Goal: Information Seeking & Learning: Learn about a topic

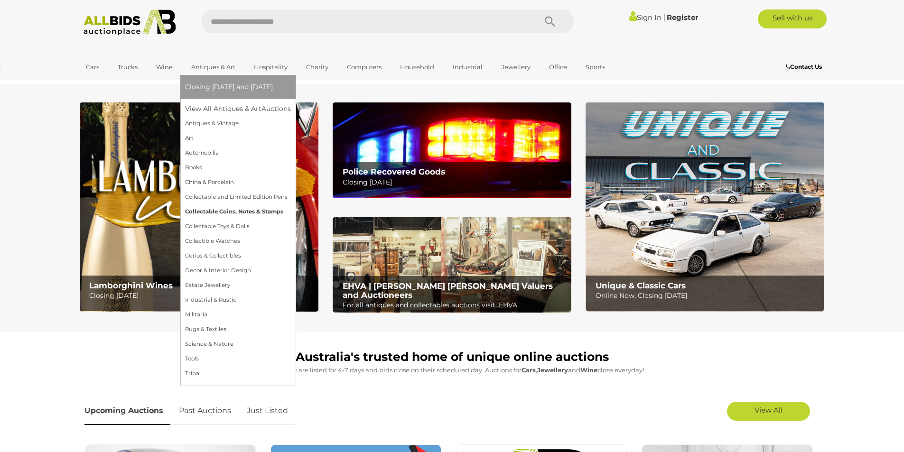
click at [211, 212] on link "Collectable Coins, Notes & Stamps" at bounding box center [238, 212] width 106 height 15
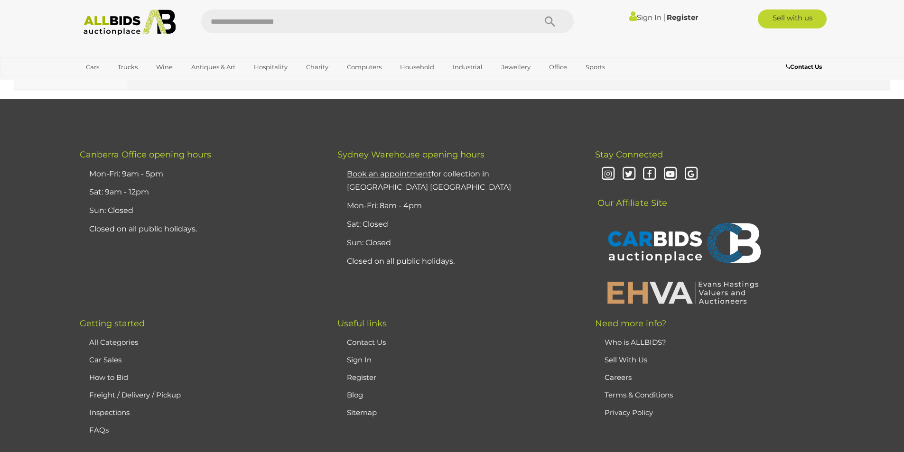
scroll to position [9065, 0]
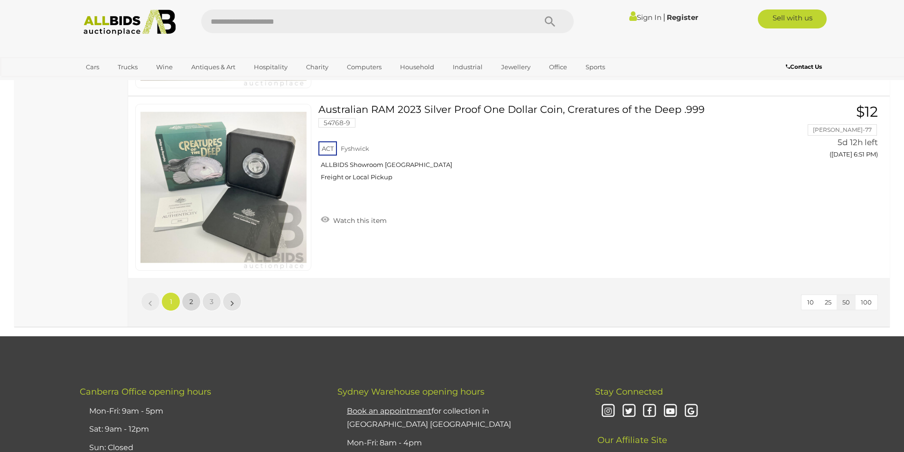
click at [185, 307] on link "2" at bounding box center [191, 301] width 19 height 19
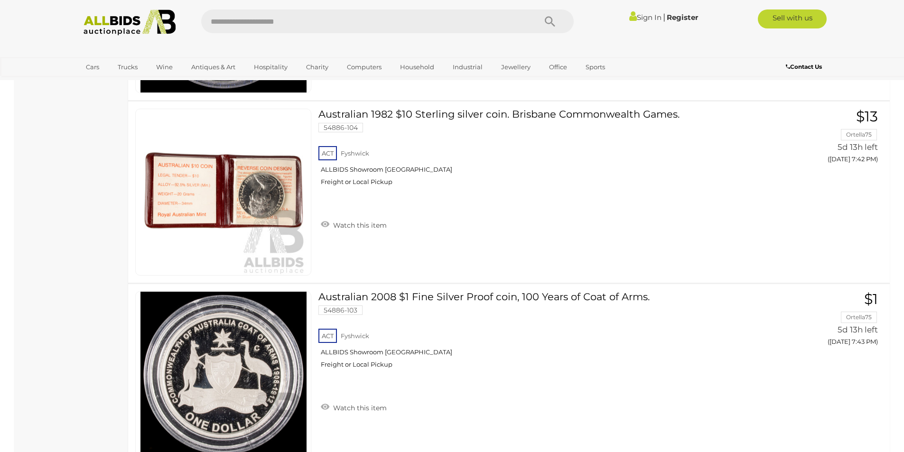
scroll to position [8370, 0]
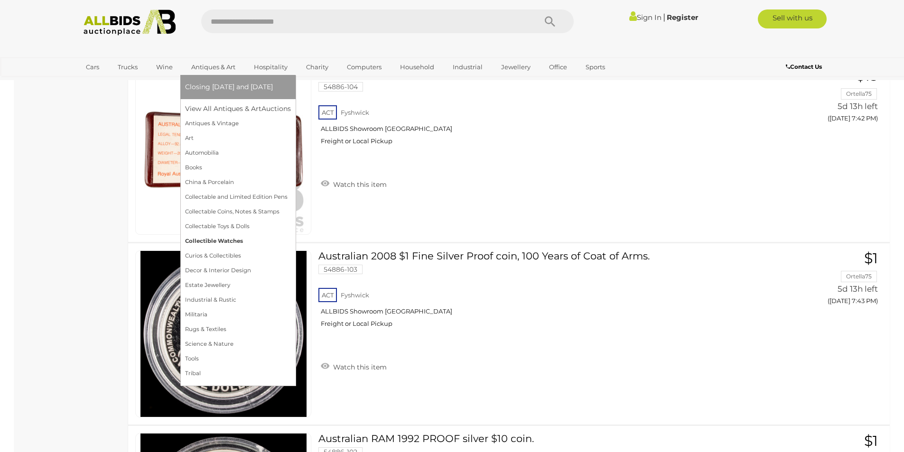
click at [219, 241] on link "Collectible Watches" at bounding box center [238, 241] width 106 height 15
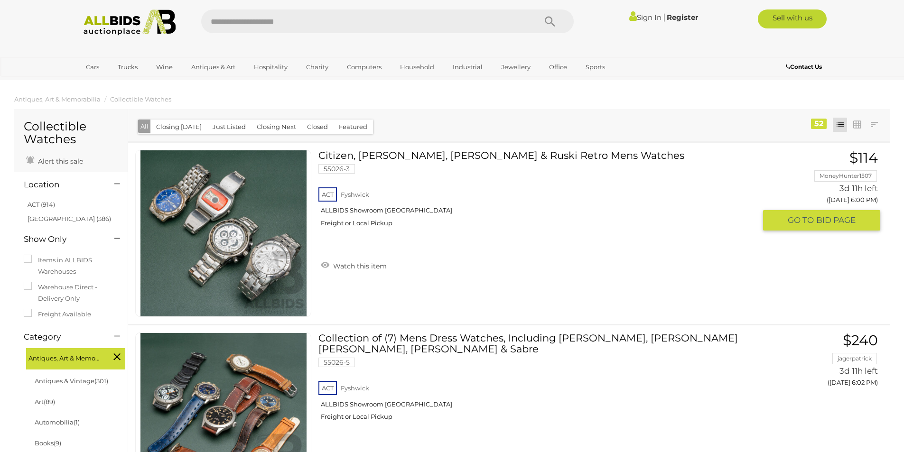
click at [215, 204] on link at bounding box center [223, 233] width 176 height 167
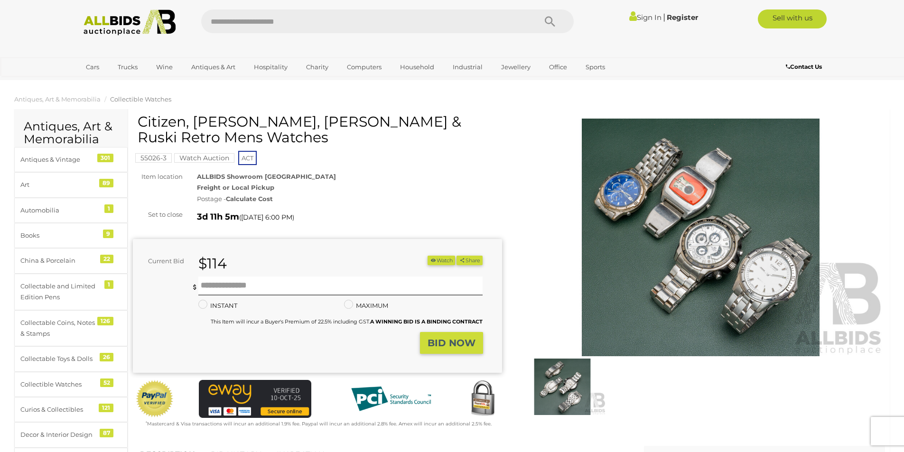
click at [682, 204] on img at bounding box center [700, 238] width 369 height 238
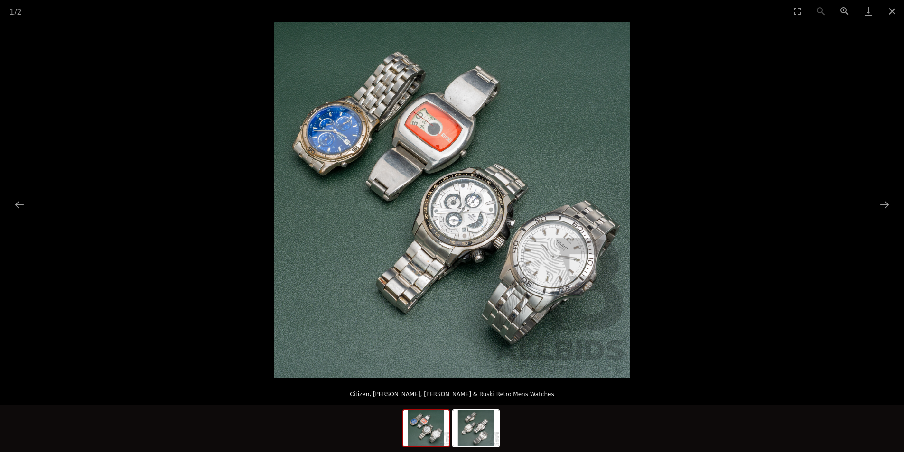
click at [419, 143] on img at bounding box center [451, 199] width 355 height 355
click at [419, 142] on img at bounding box center [451, 199] width 355 height 355
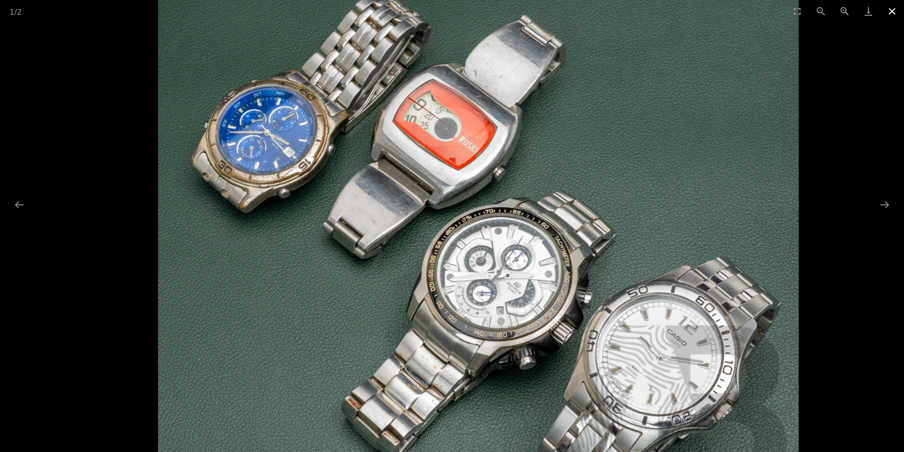
click at [888, 10] on button "Close gallery" at bounding box center [892, 11] width 24 height 22
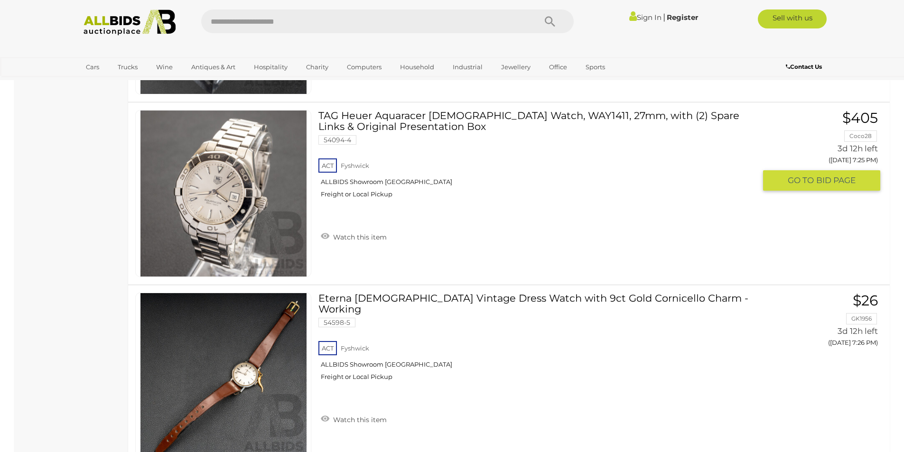
scroll to position [7736, 0]
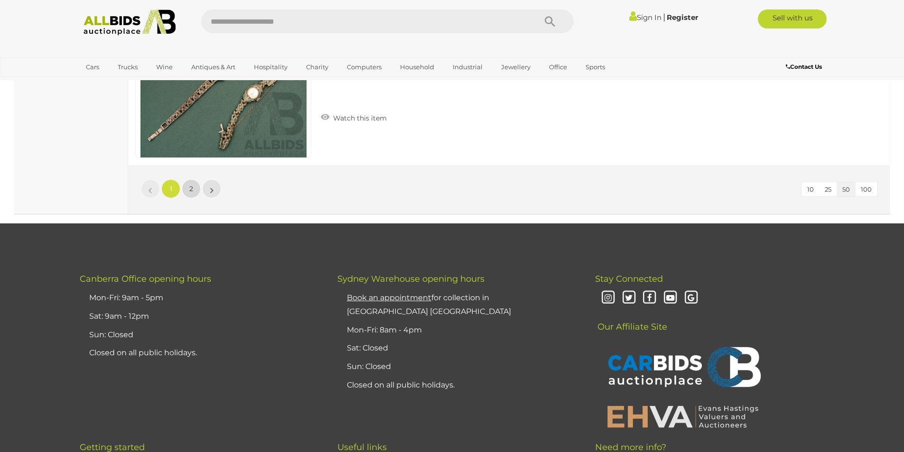
click at [192, 189] on span "2" at bounding box center [191, 189] width 4 height 9
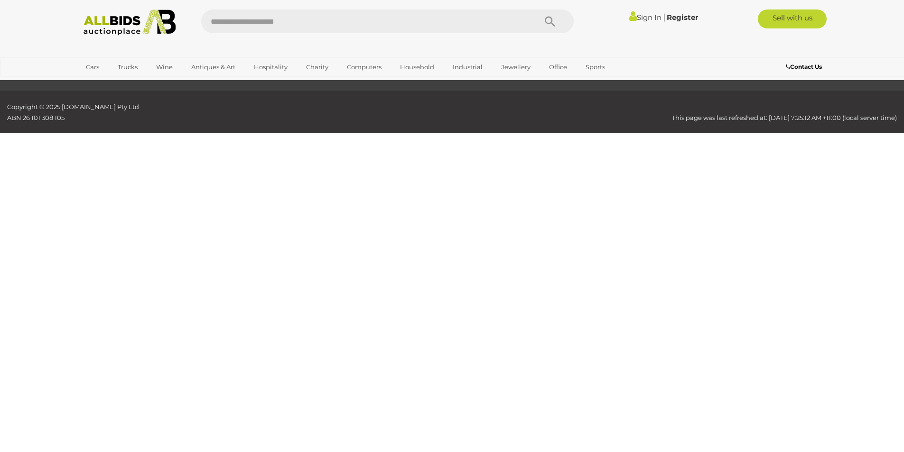
scroll to position [47, 0]
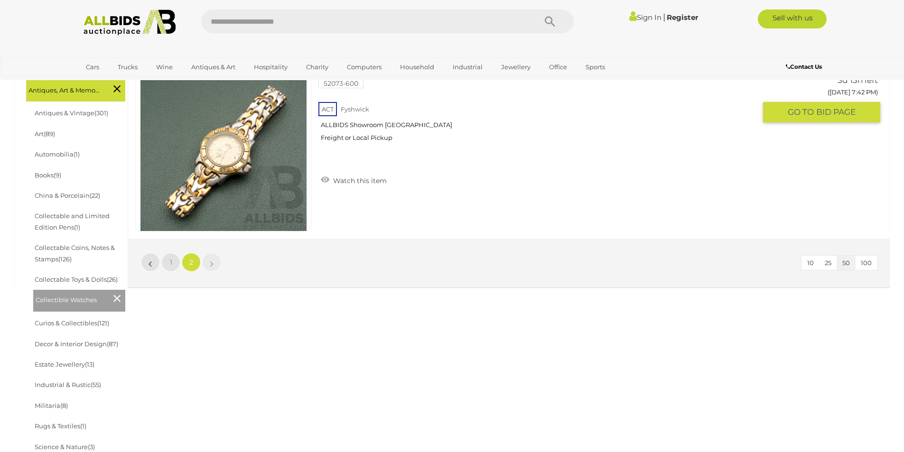
scroll to position [285, 0]
